Goal: Navigation & Orientation: Find specific page/section

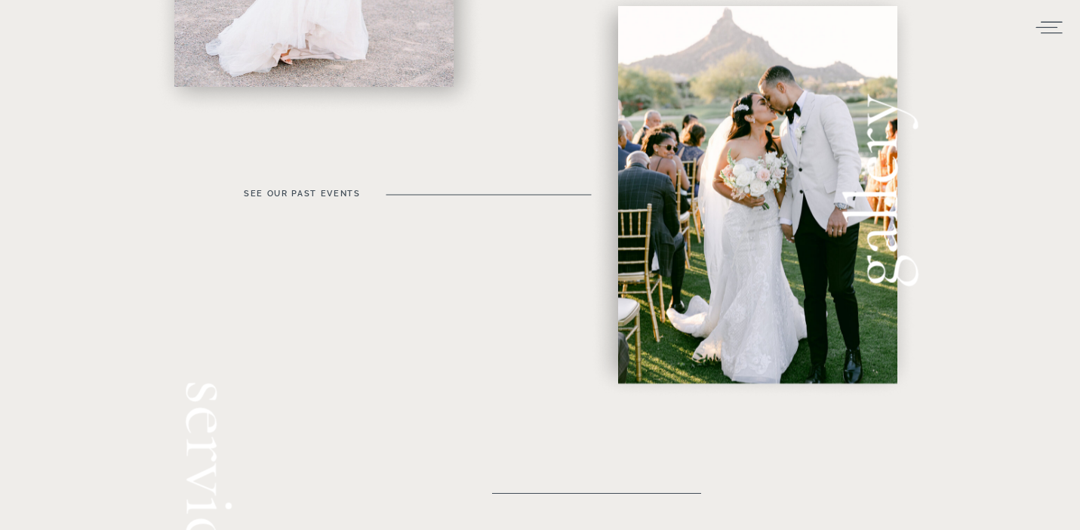
scroll to position [909, 0]
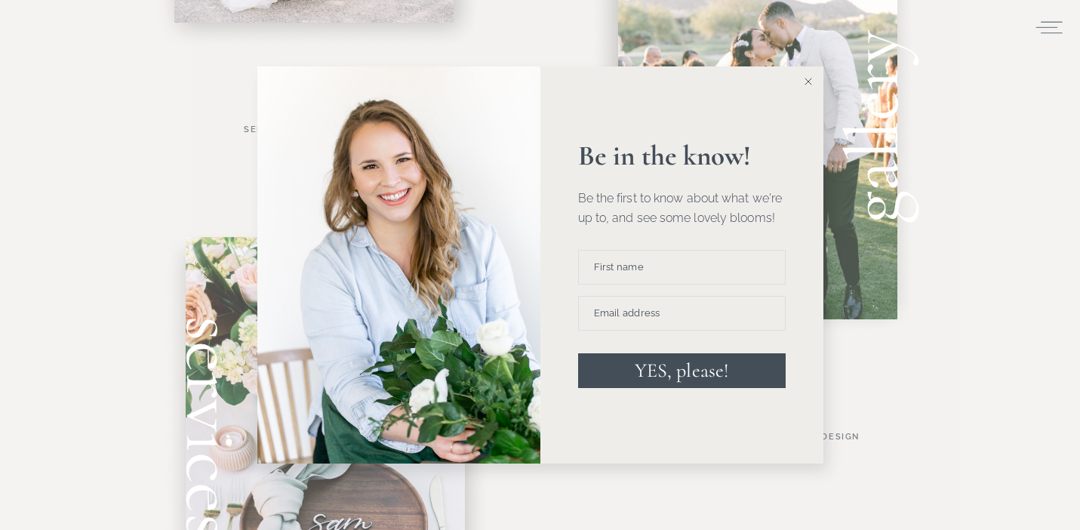
click at [807, 81] on line at bounding box center [807, 81] width 7 height 7
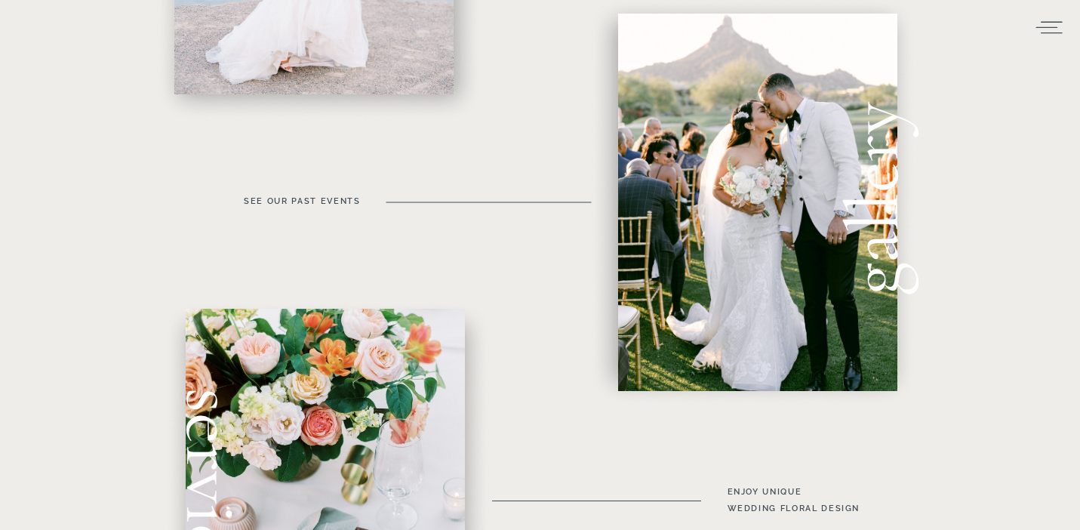
scroll to position [0, 0]
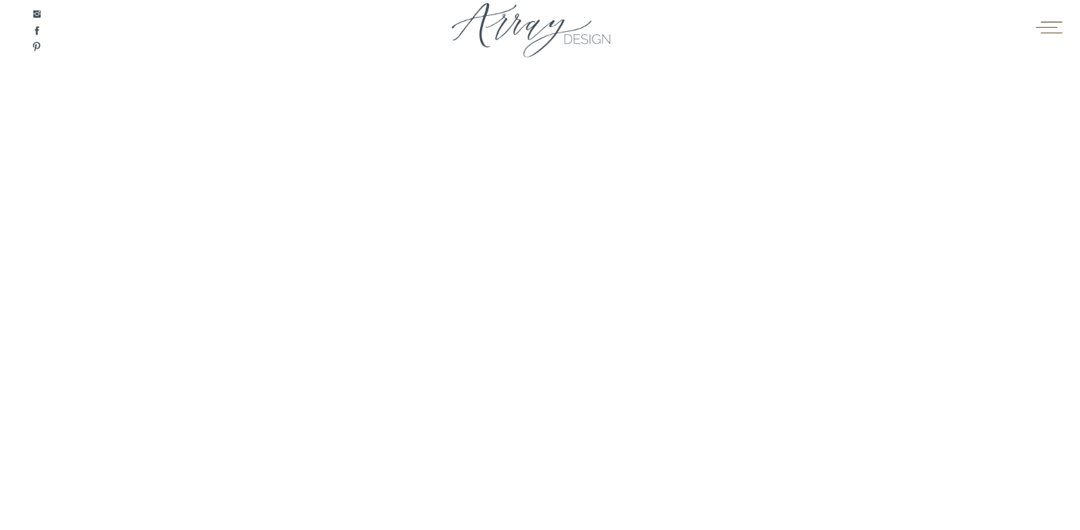
click at [1044, 26] on icon at bounding box center [1048, 27] width 29 height 23
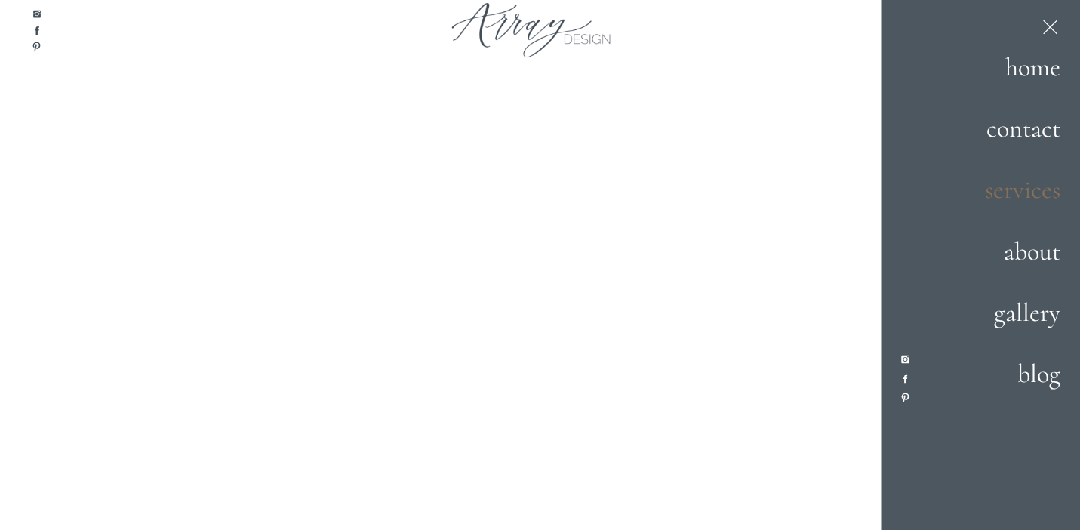
click at [1008, 186] on h2 "services" at bounding box center [1008, 191] width 106 height 41
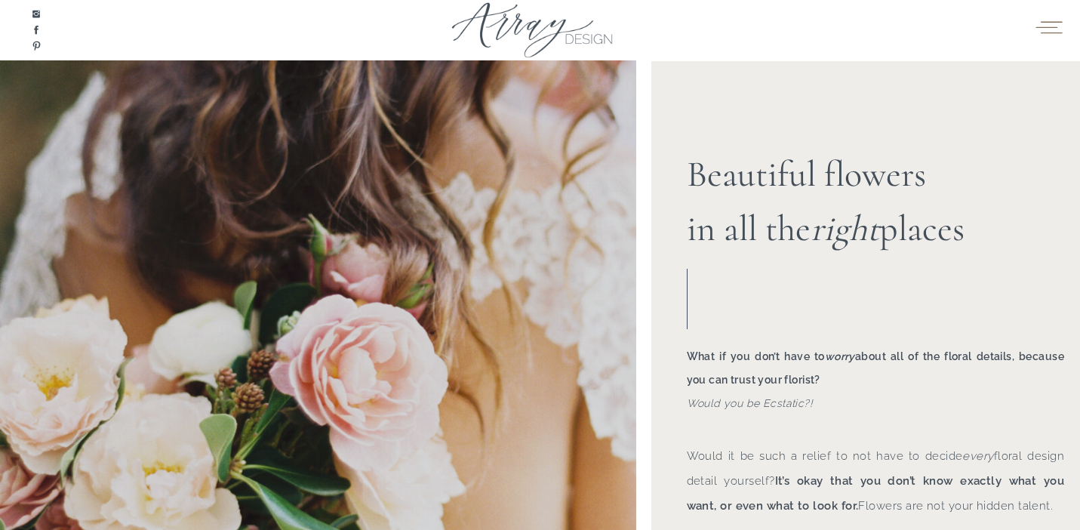
click at [1050, 23] on icon at bounding box center [1048, 27] width 29 height 23
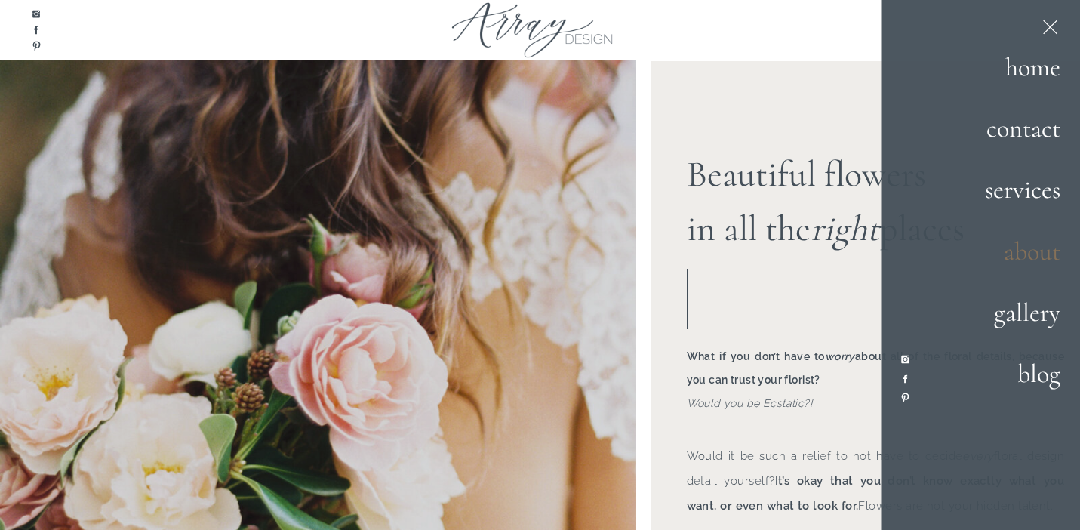
click at [1041, 255] on h2 "about" at bounding box center [1002, 252] width 118 height 41
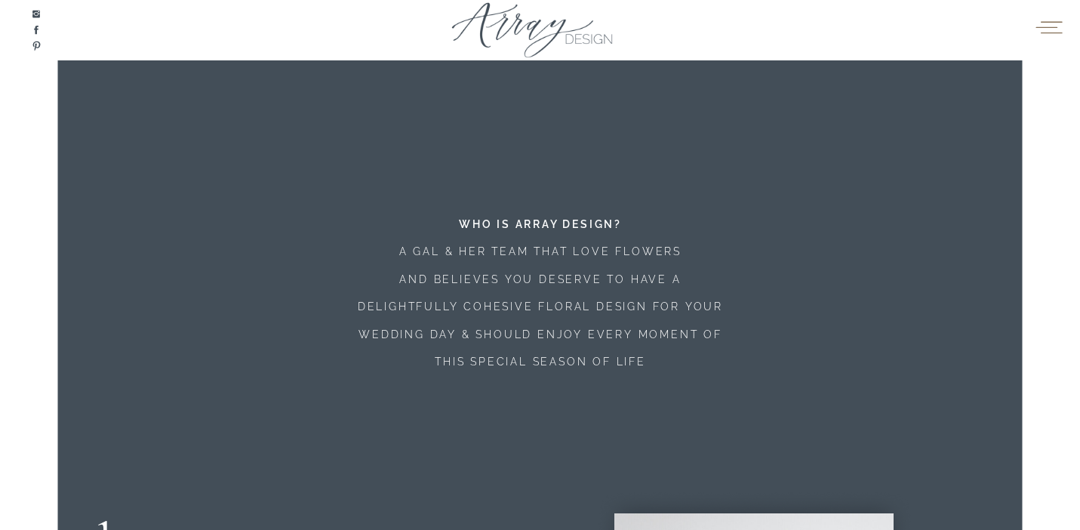
click at [1056, 20] on icon at bounding box center [1048, 27] width 29 height 23
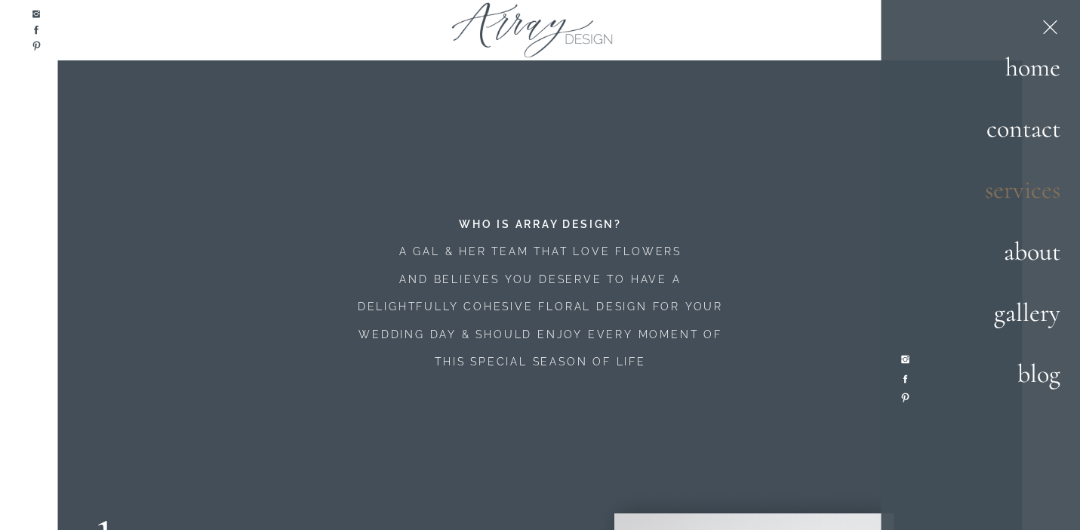
click at [1016, 189] on h2 "services" at bounding box center [1008, 191] width 106 height 41
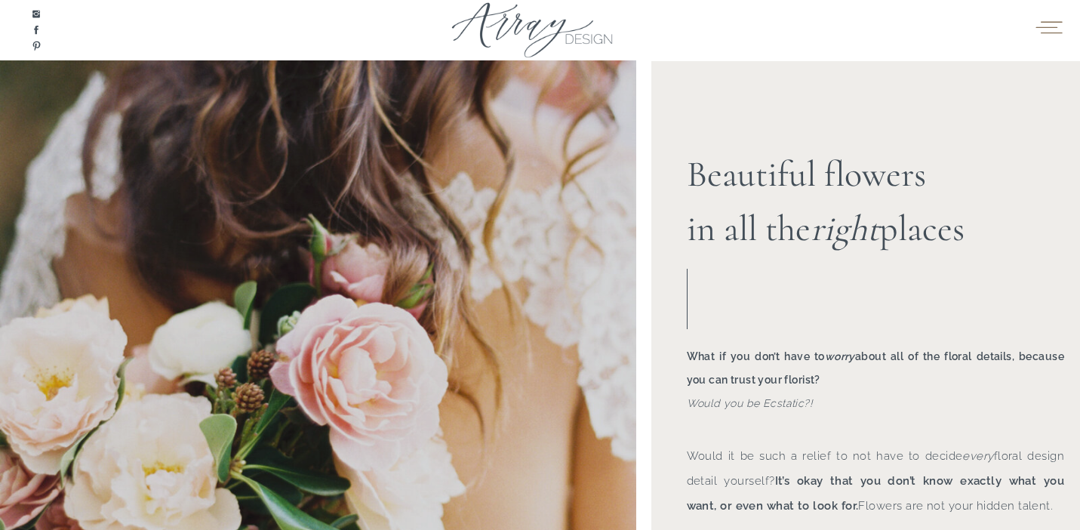
click at [1044, 19] on icon at bounding box center [1048, 27] width 29 height 23
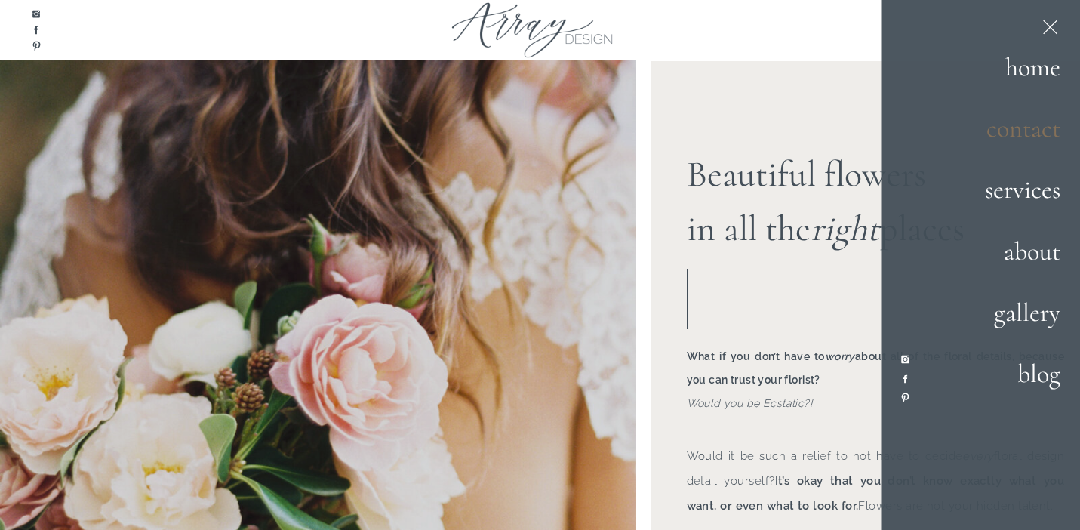
click at [1033, 135] on h2 "contact" at bounding box center [1008, 129] width 106 height 41
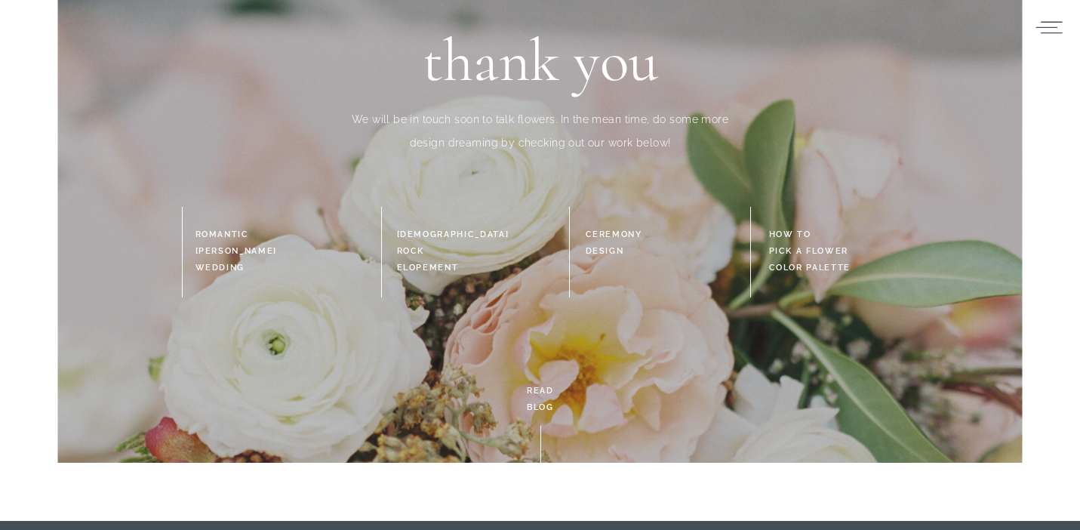
scroll to position [109, 0]
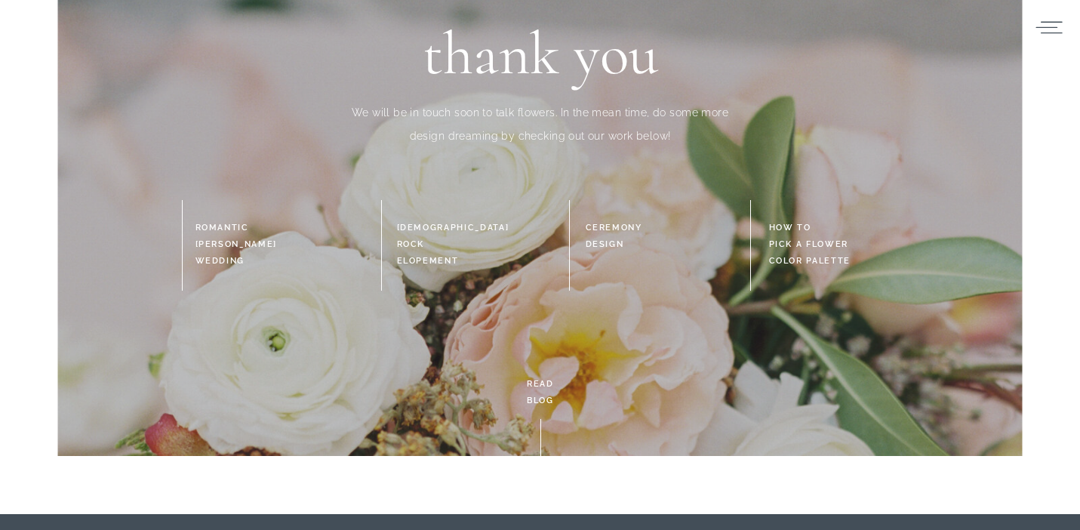
click at [220, 237] on h3 "ROMANTIC chandler wedding" at bounding box center [263, 246] width 137 height 52
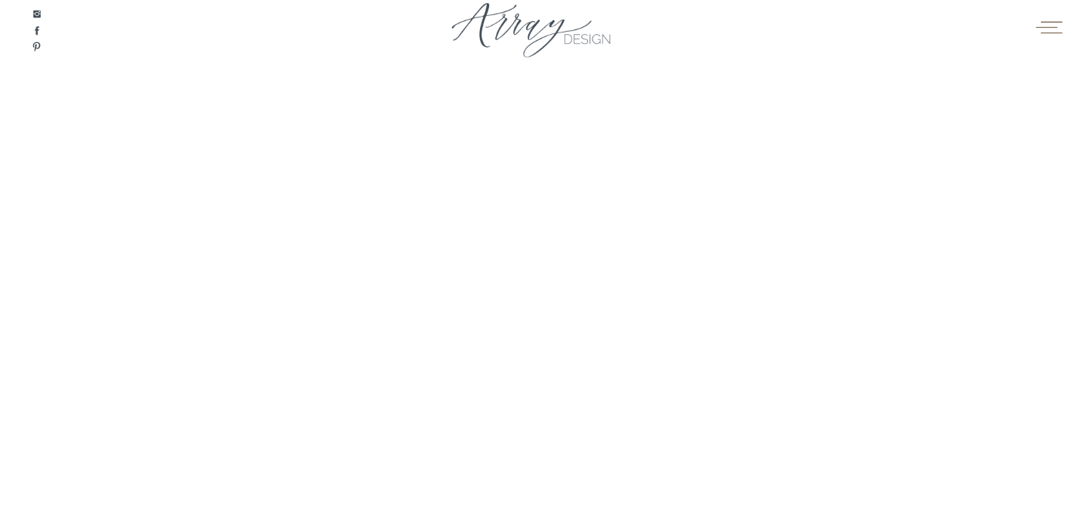
click at [1048, 30] on icon at bounding box center [1048, 27] width 29 height 23
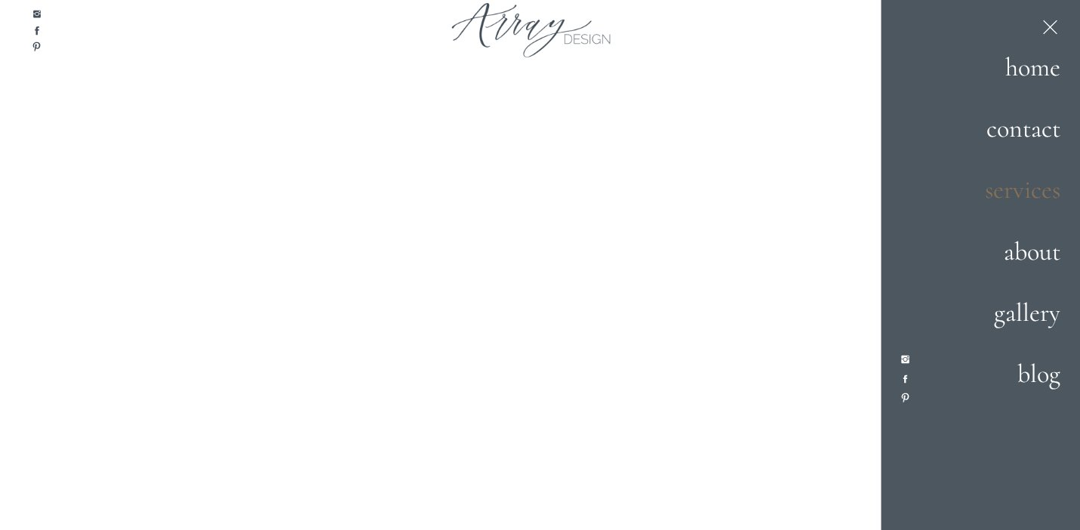
click at [1016, 195] on h2 "services" at bounding box center [1008, 191] width 106 height 41
